Goal: Information Seeking & Learning: Learn about a topic

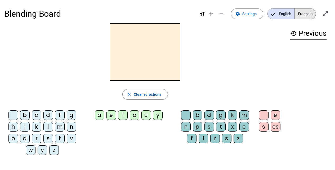
click at [310, 14] on span "Français" at bounding box center [305, 13] width 21 height 11
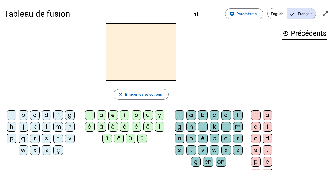
click at [49, 126] on div "l" at bounding box center [47, 127] width 10 height 10
click at [104, 114] on div "a" at bounding box center [102, 115] width 10 height 10
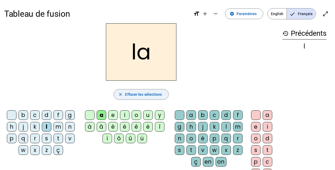
click at [137, 93] on span "Effacer les sélections" at bounding box center [143, 94] width 37 height 6
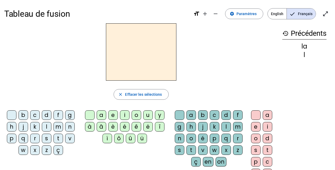
click at [46, 123] on div "l" at bounding box center [47, 127] width 10 height 10
click at [111, 128] on div "è" at bounding box center [113, 127] width 10 height 10
click at [144, 56] on h2 "lè" at bounding box center [141, 51] width 70 height 57
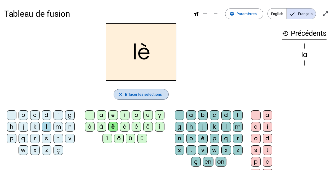
click at [130, 96] on span "Effacer les sélections" at bounding box center [143, 94] width 37 height 6
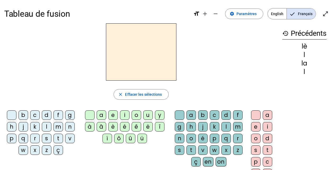
click at [49, 126] on div "l" at bounding box center [47, 127] width 10 height 10
click at [114, 112] on div "e" at bounding box center [113, 115] width 10 height 10
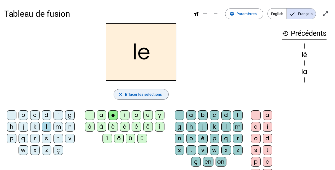
click at [141, 93] on span "Effacer les sélections" at bounding box center [143, 94] width 37 height 6
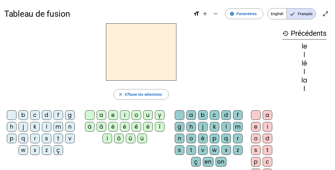
click at [46, 128] on div "l" at bounding box center [47, 127] width 10 height 10
click at [145, 115] on div "u" at bounding box center [148, 115] width 10 height 10
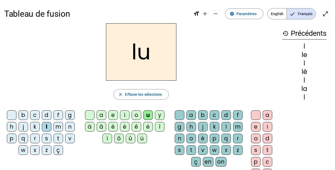
click at [134, 88] on div "lu close Effacer les sélections b c d f g h j k l m n p q r s t v w x z ç a e i…" at bounding box center [141, 108] width 274 height 170
click at [135, 92] on span "Effacer les sélections" at bounding box center [143, 94] width 37 height 6
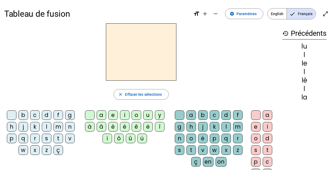
click at [55, 138] on div "t" at bounding box center [58, 138] width 10 height 10
click at [148, 112] on div "u" at bounding box center [148, 115] width 10 height 10
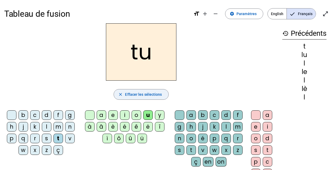
click at [143, 95] on span "Effacer les sélections" at bounding box center [143, 94] width 37 height 6
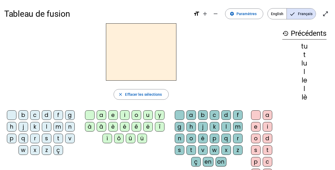
drag, startPoint x: 189, startPoint y: 144, endPoint x: 191, endPoint y: 149, distance: 5.1
click at [191, 149] on div "t" at bounding box center [191, 150] width 10 height 10
click at [258, 125] on div "e" at bounding box center [256, 127] width 10 height 10
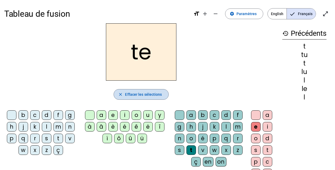
click at [146, 96] on span "Effacer les sélections" at bounding box center [143, 94] width 37 height 6
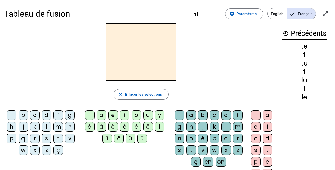
click at [187, 149] on div "t" at bounding box center [191, 150] width 10 height 10
click at [186, 118] on div "a" at bounding box center [191, 115] width 10 height 10
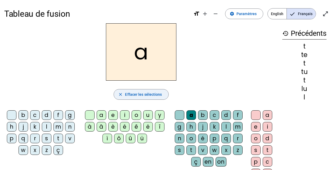
click at [158, 96] on span "Effacer les sélections" at bounding box center [143, 94] width 37 height 6
